Goal: Information Seeking & Learning: Learn about a topic

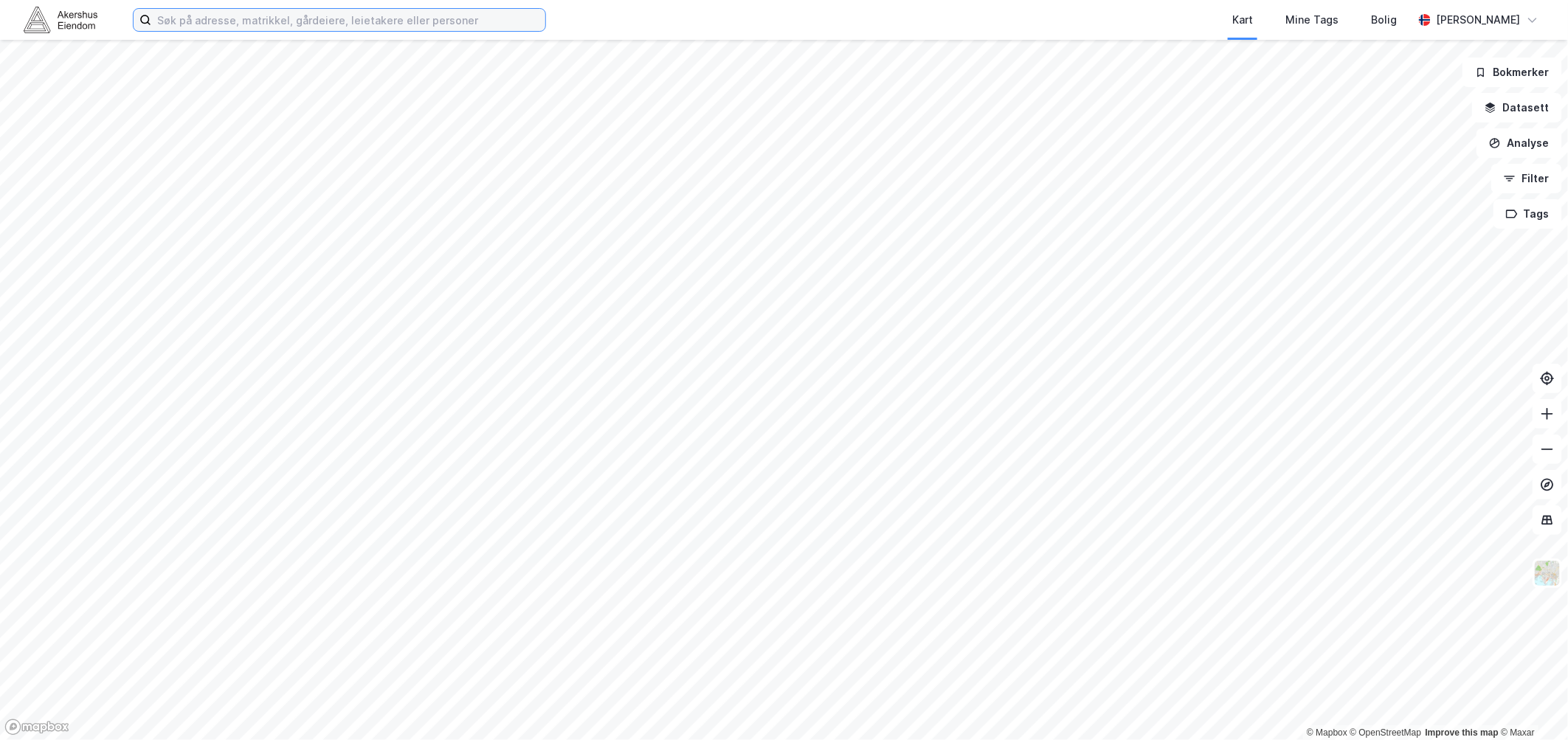
click at [211, 20] on input at bounding box center [348, 20] width 394 height 22
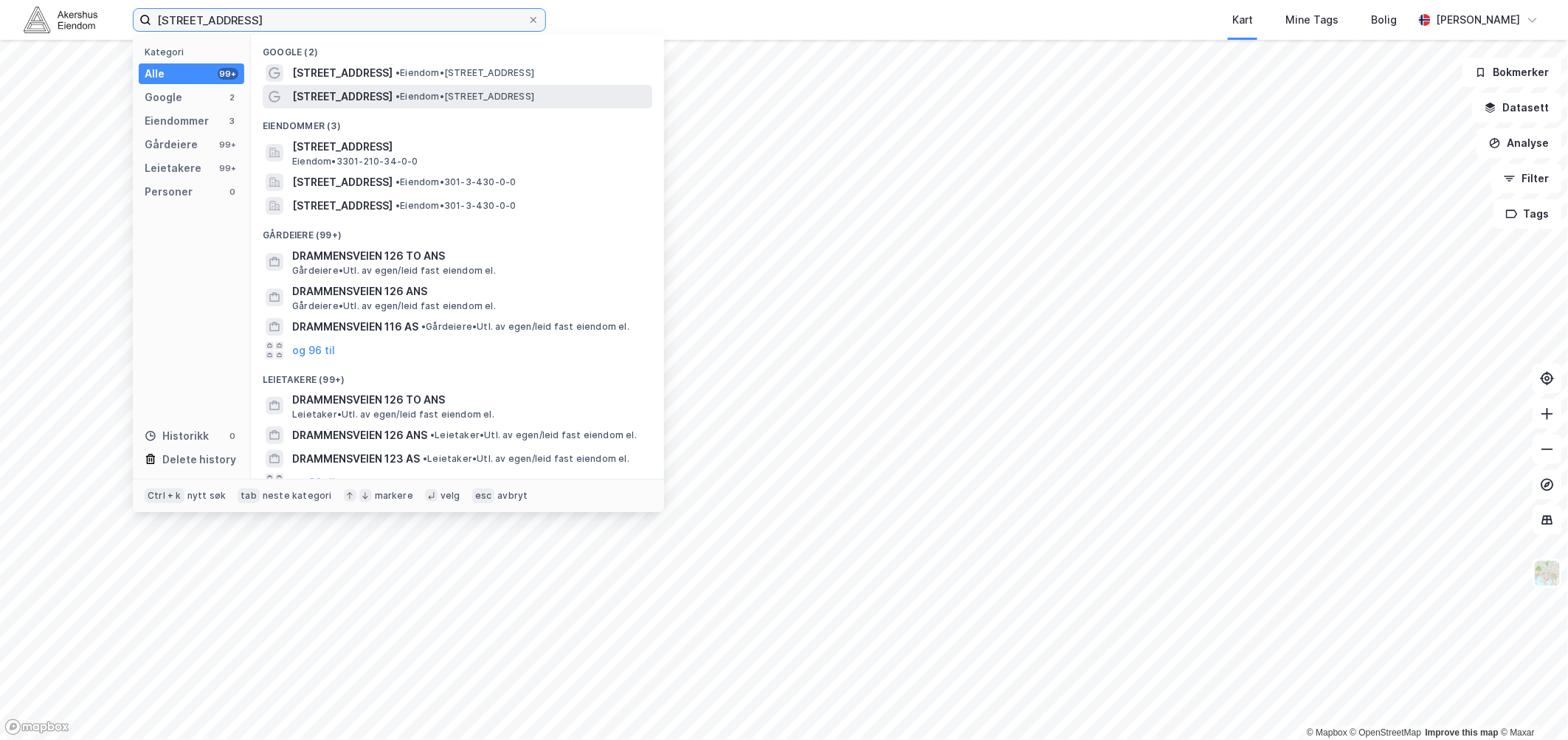
type input "[STREET_ADDRESS]"
click at [420, 96] on span "• Eiendom • [STREET_ADDRESS]" at bounding box center [465, 96] width 139 height 12
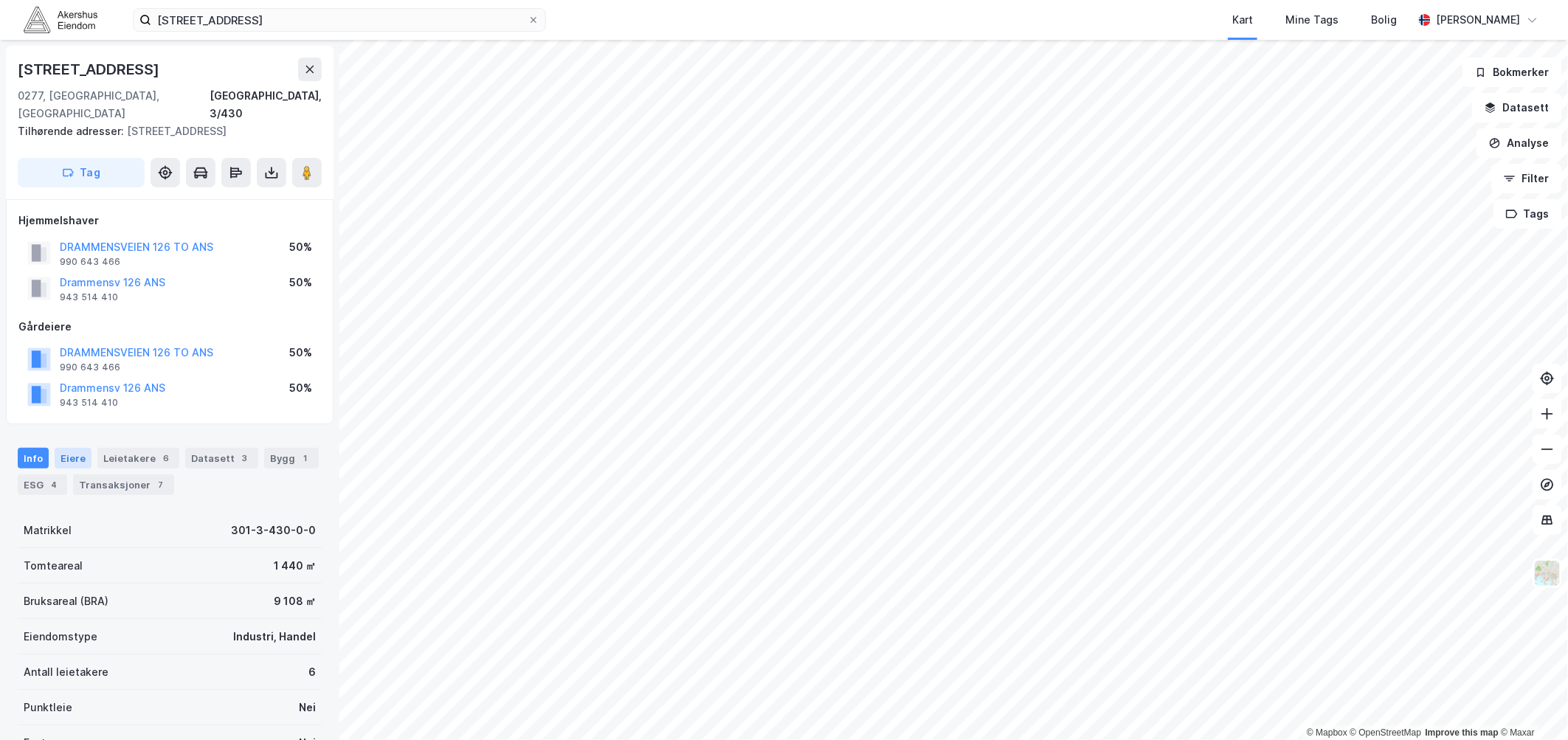
click at [72, 448] on div "Eiere" at bounding box center [72, 458] width 37 height 20
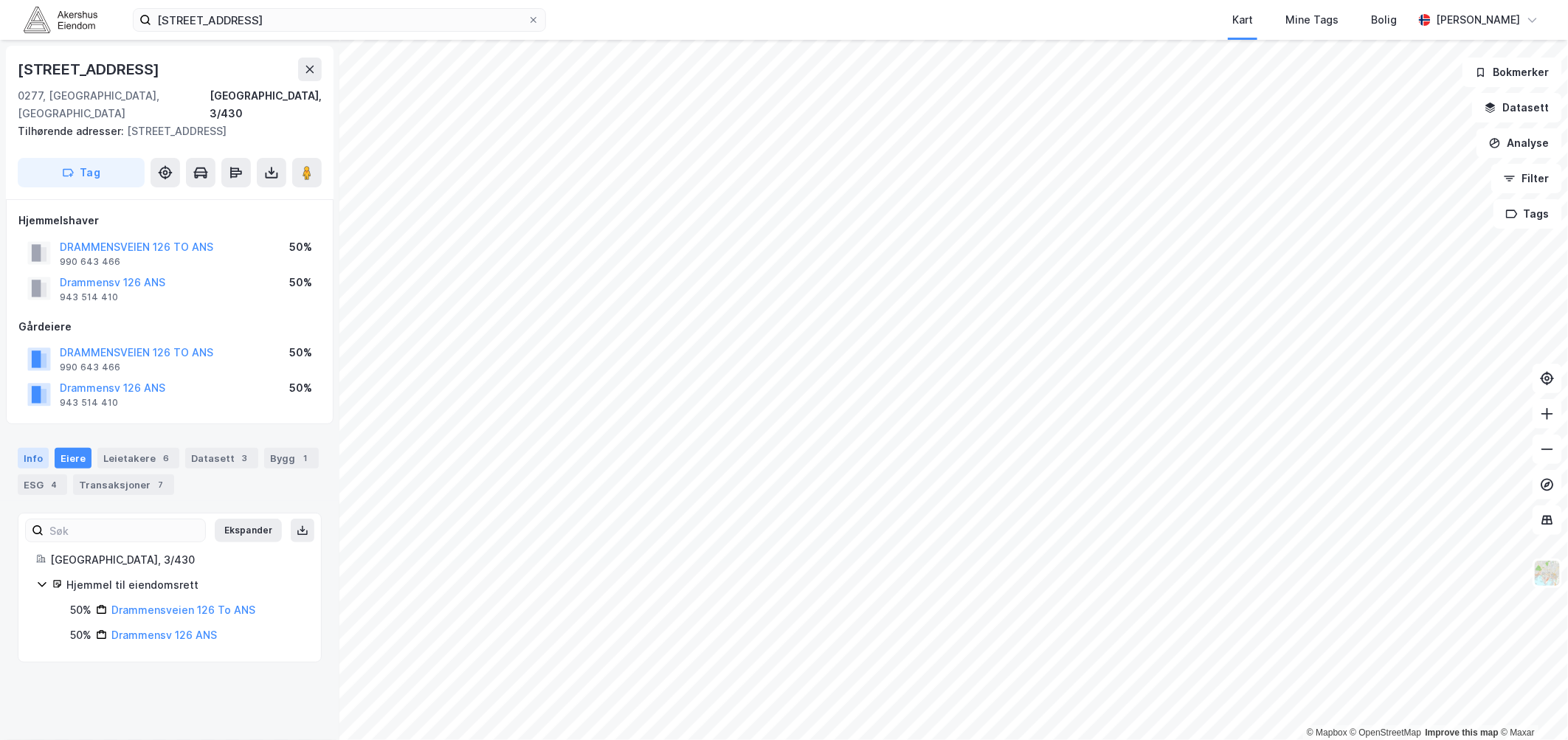
click at [40, 448] on div "Info" at bounding box center [33, 458] width 31 height 20
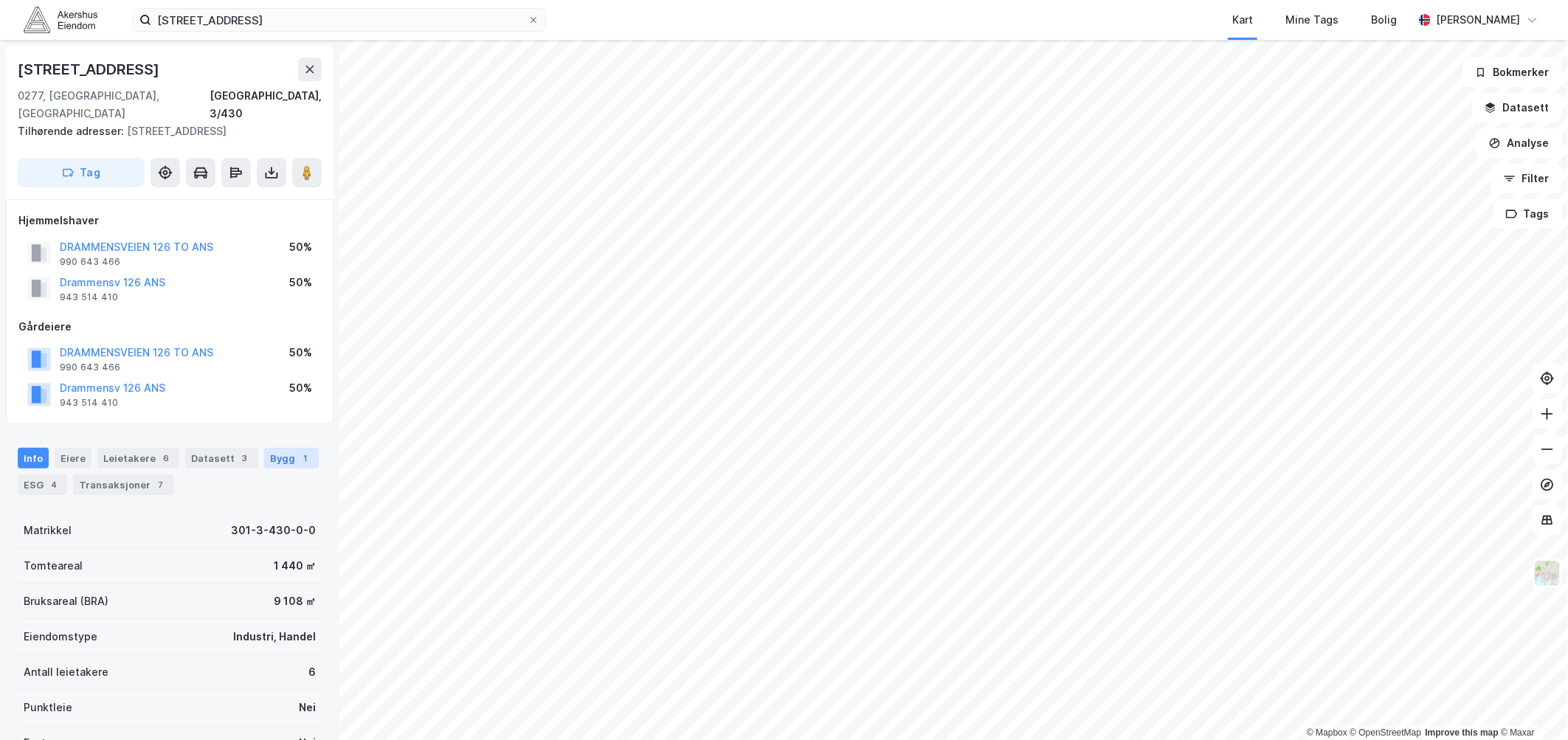
click at [270, 448] on div "Bygg 1" at bounding box center [291, 458] width 54 height 20
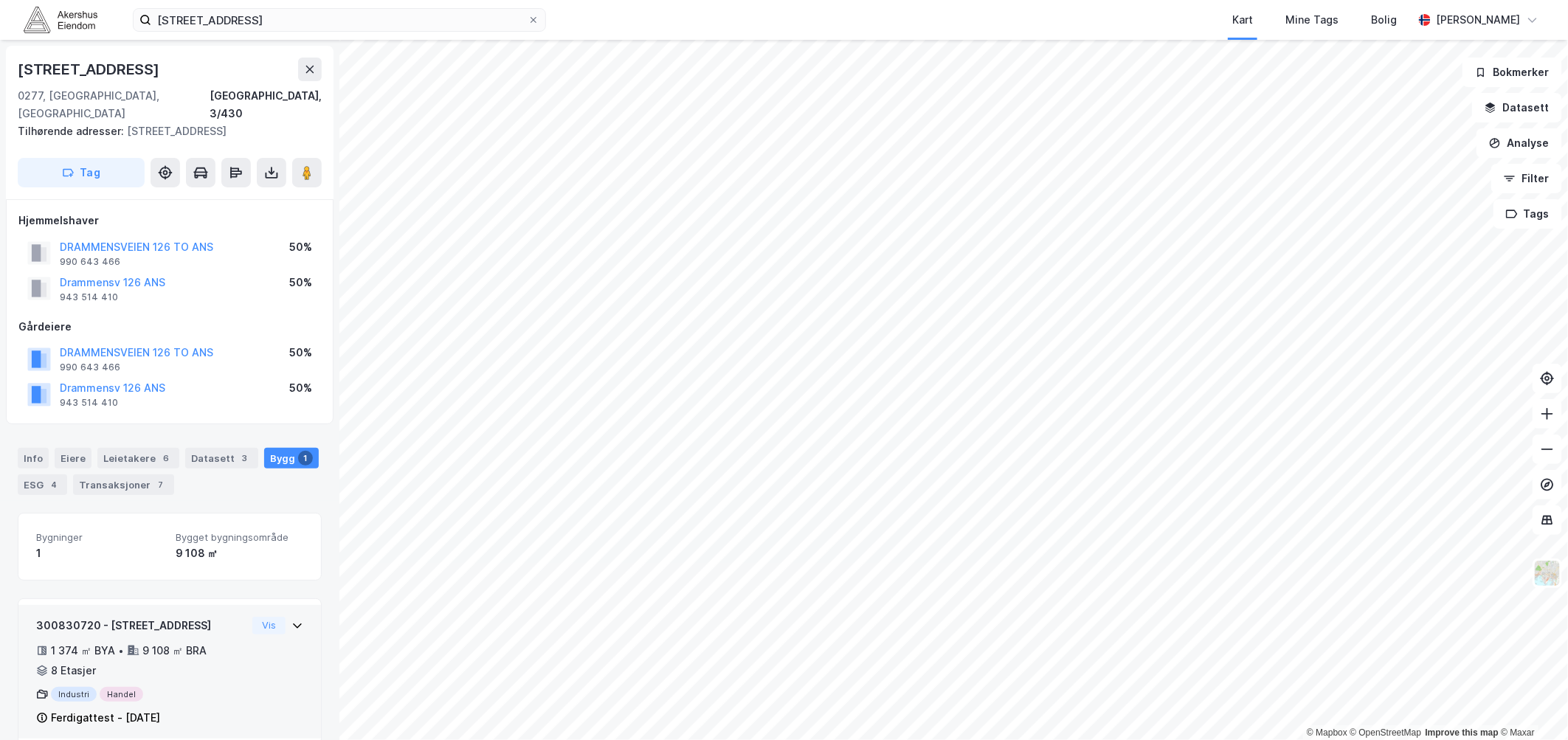
scroll to position [5, 0]
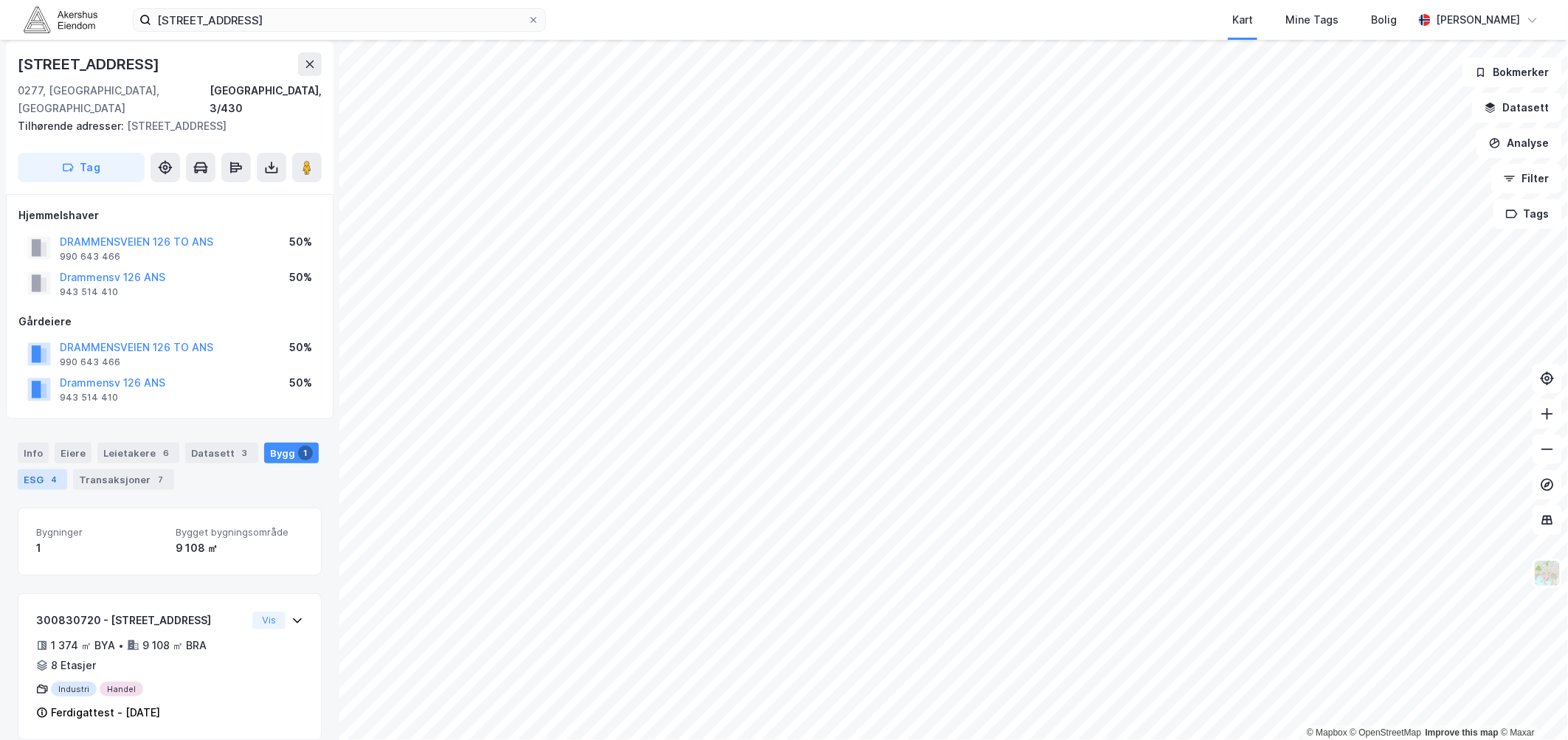
click at [33, 469] on div "ESG 4" at bounding box center [43, 479] width 50 height 20
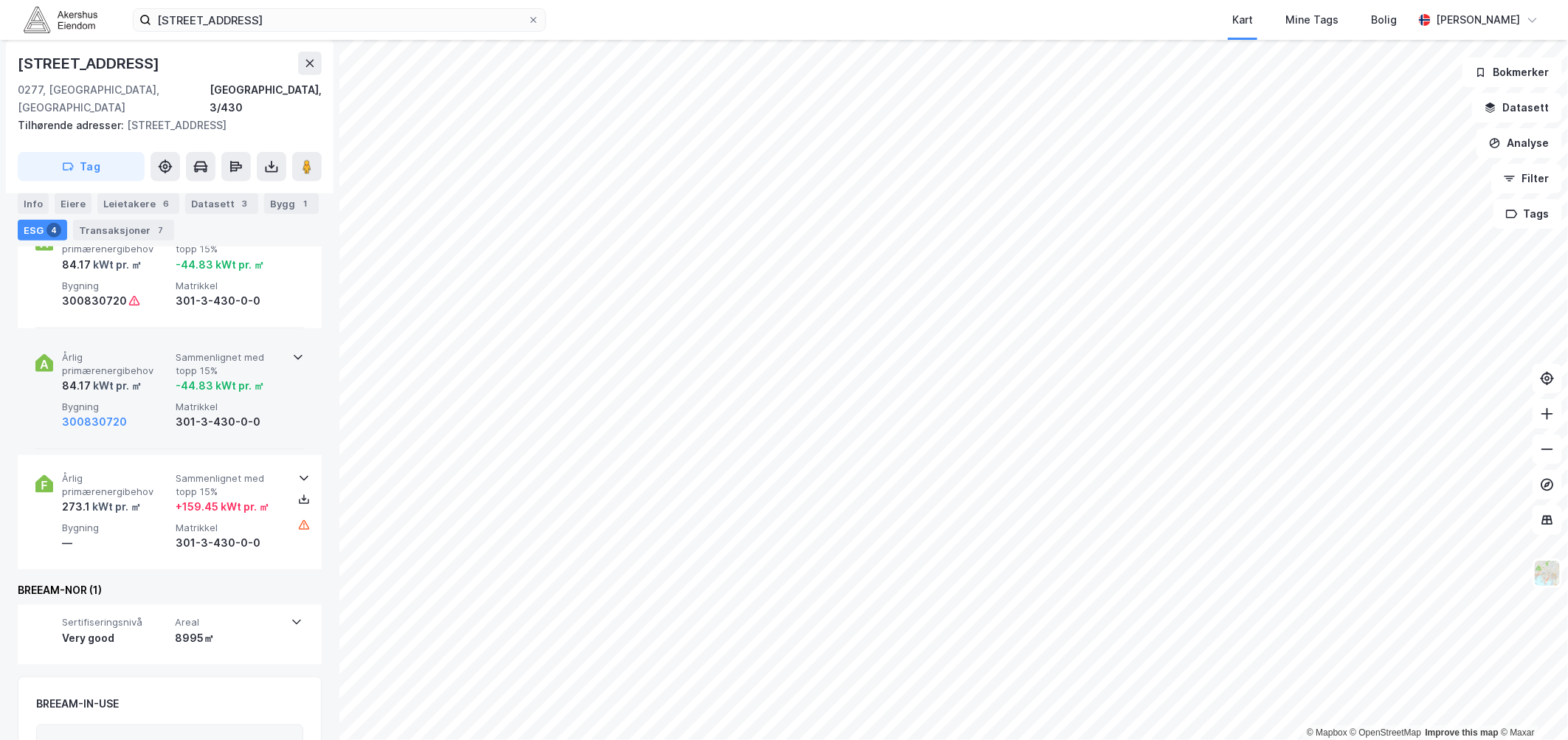
scroll to position [662, 0]
